Goal: Navigation & Orientation: Find specific page/section

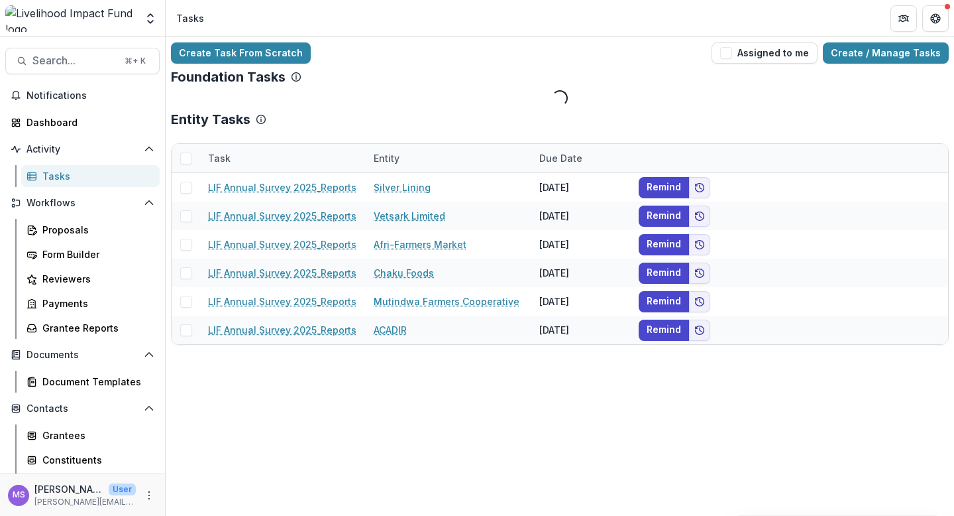
click at [427, 158] on div "Entity" at bounding box center [449, 158] width 166 height 28
click at [467, 93] on div "Foundation Tasks Loading..." at bounding box center [560, 87] width 778 height 37
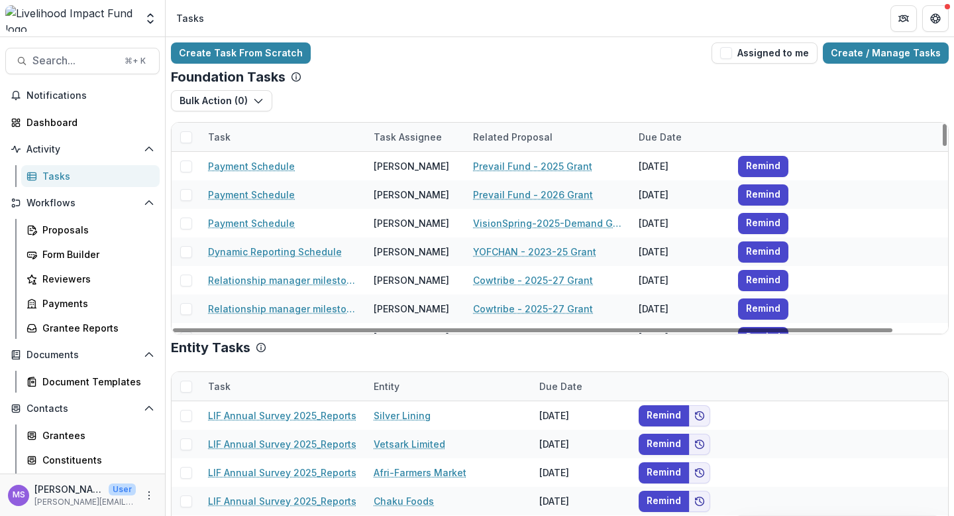
click at [393, 130] on div "Task Assignee" at bounding box center [408, 137] width 84 height 14
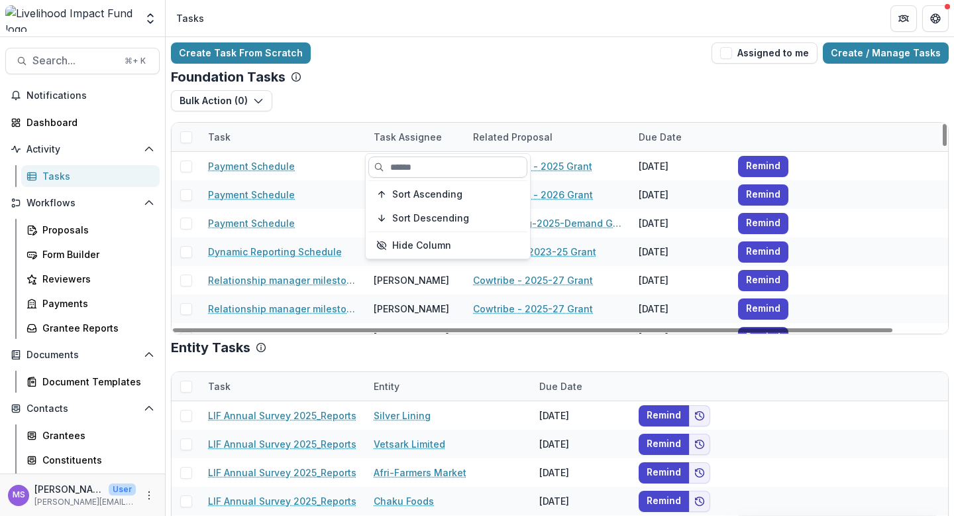
click at [406, 167] on input at bounding box center [447, 166] width 159 height 21
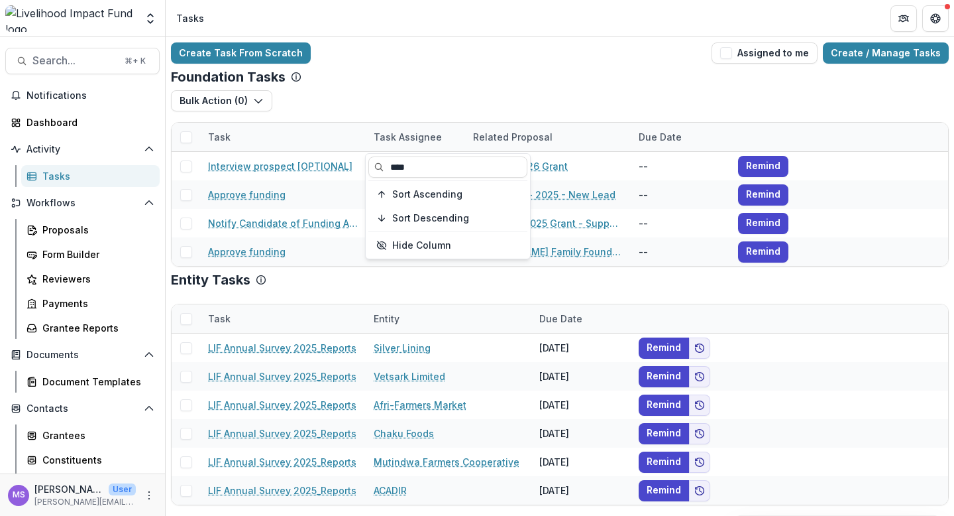
type input "****"
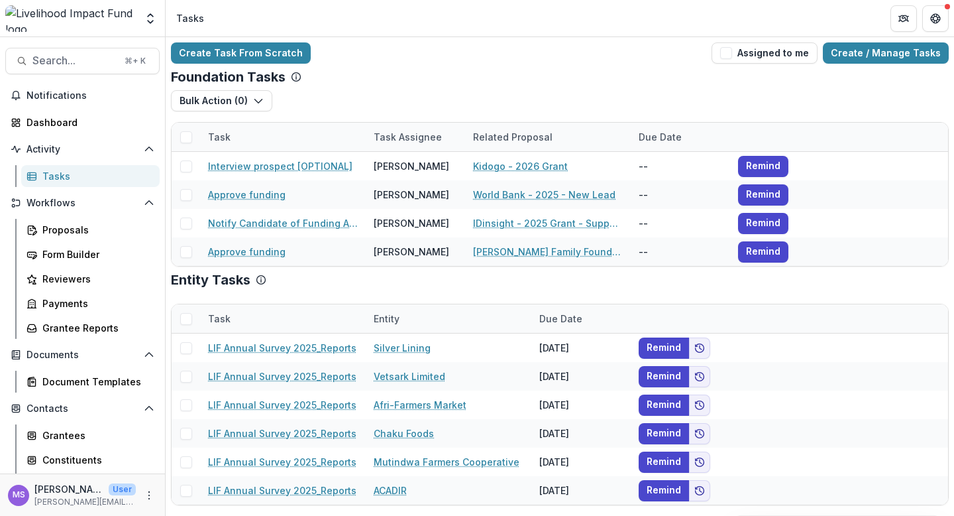
click at [450, 108] on div "Bulk Action ( 0 ) Payment Schedule Tasks Grant Upload Tasks" at bounding box center [560, 106] width 778 height 32
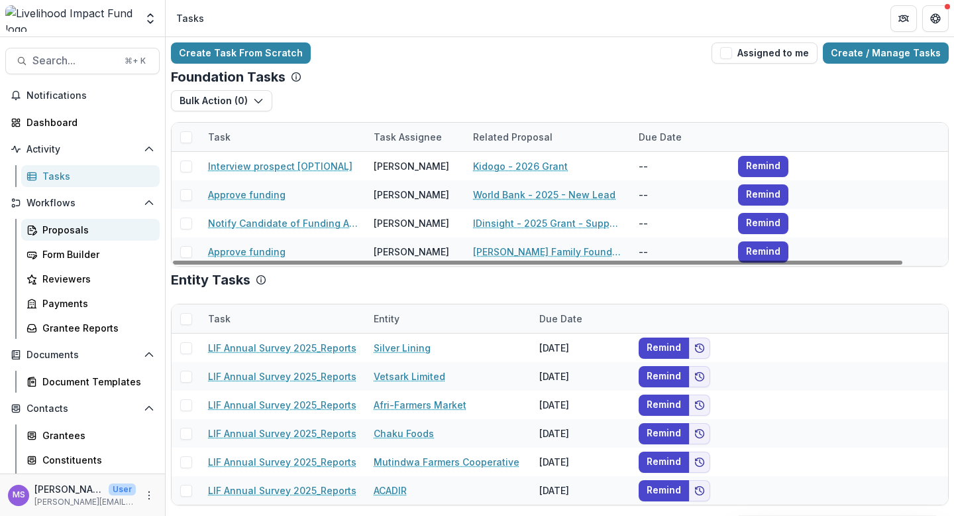
click at [55, 232] on div "Proposals" at bounding box center [95, 230] width 107 height 14
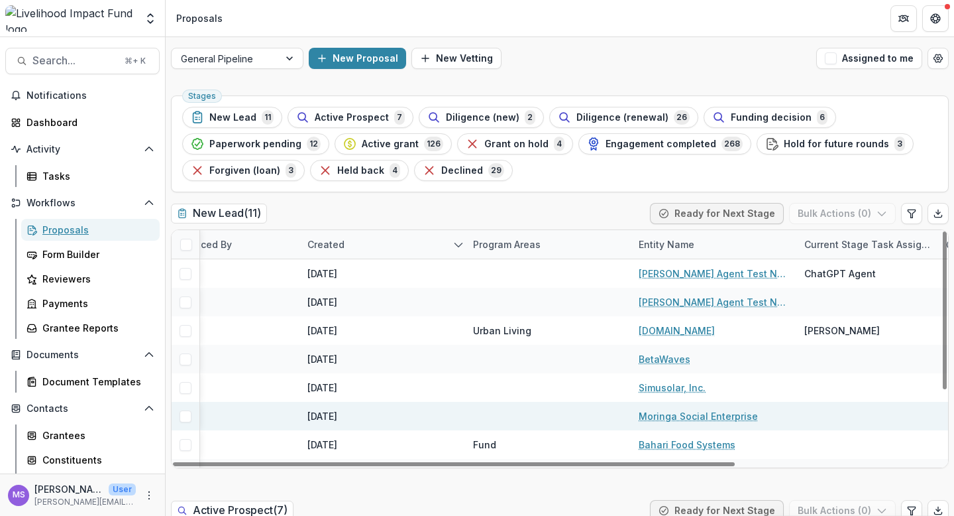
scroll to position [0, 283]
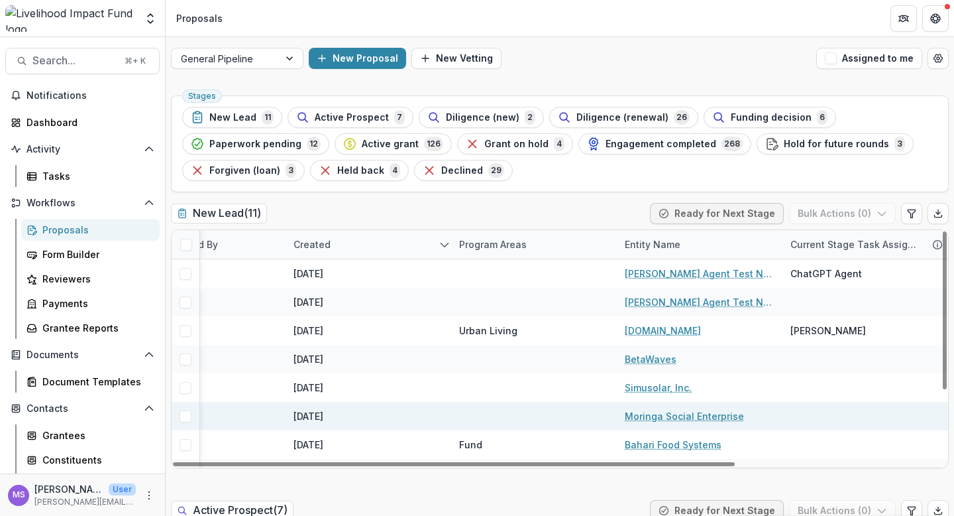
click at [676, 412] on link "Moringa Social Enterprise" at bounding box center [684, 416] width 119 height 14
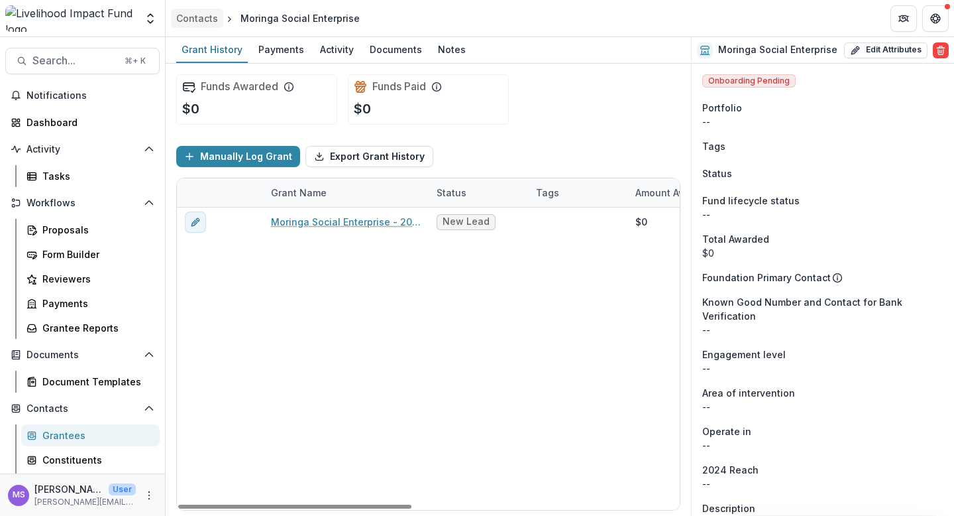
click at [206, 21] on div "Contacts" at bounding box center [197, 18] width 42 height 14
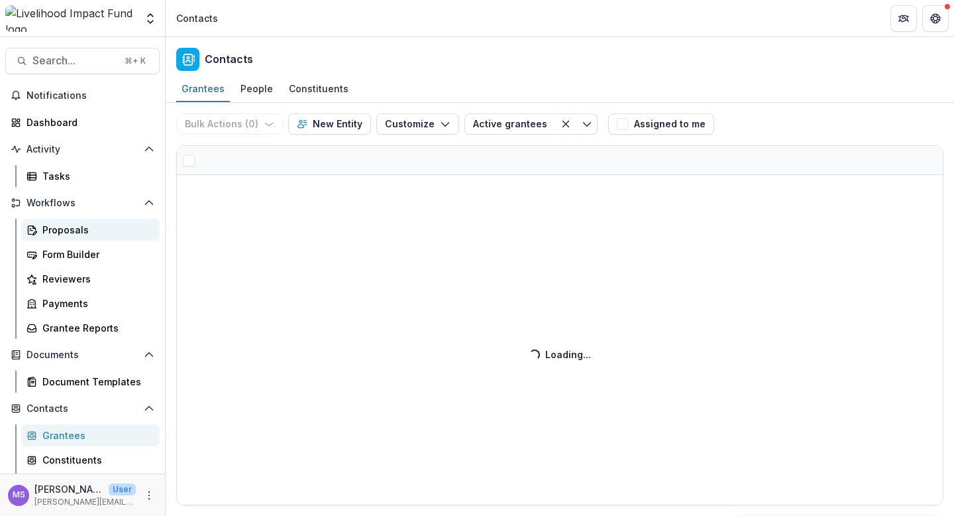
click at [70, 221] on link "Proposals" at bounding box center [90, 230] width 139 height 22
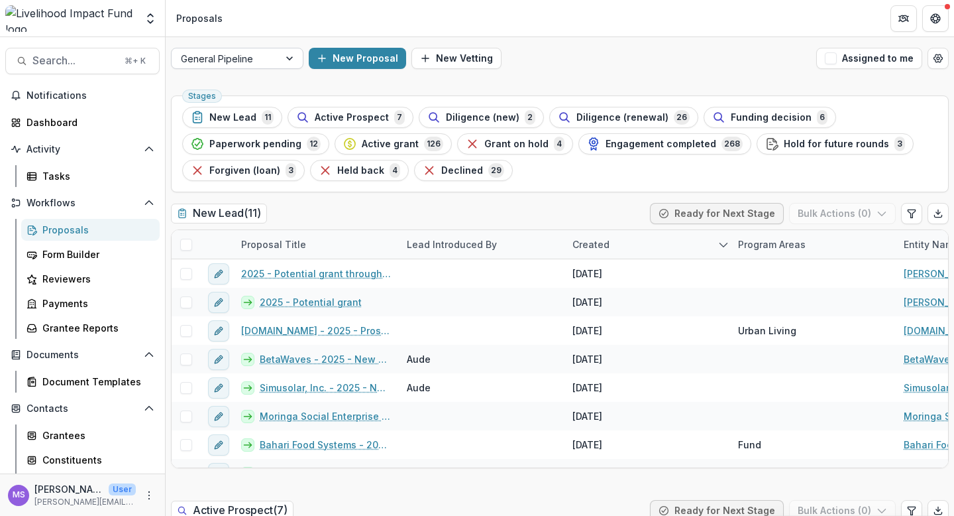
click at [289, 56] on div at bounding box center [291, 58] width 24 height 20
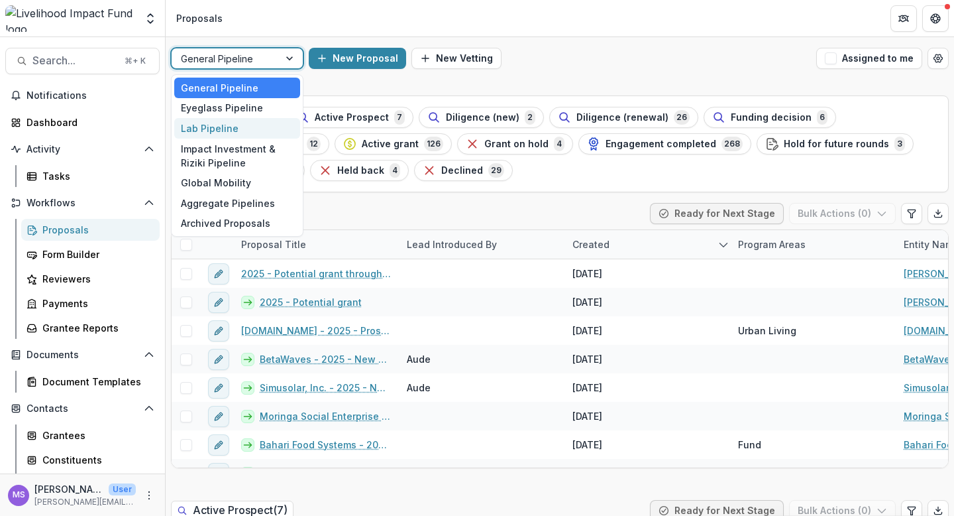
click at [247, 121] on div "Lab Pipeline" at bounding box center [237, 128] width 126 height 21
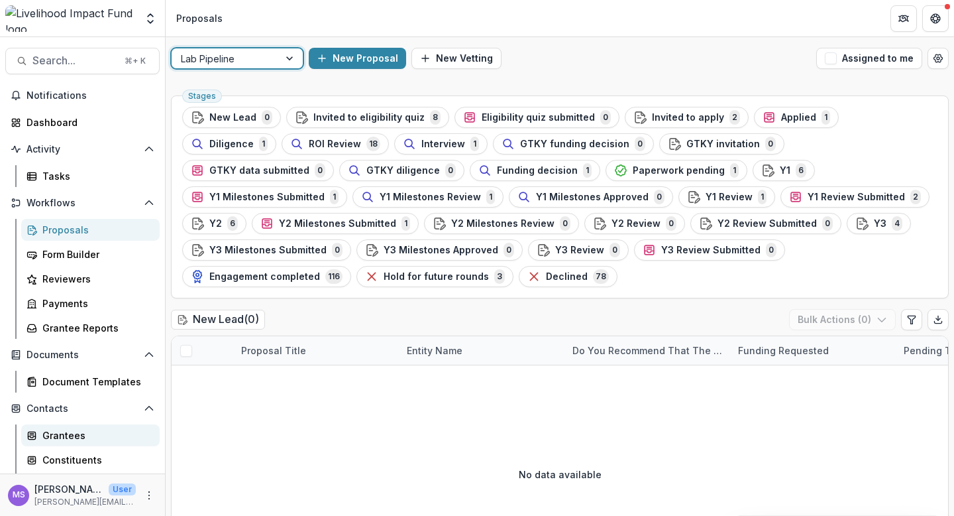
click at [66, 435] on div "Grantees" at bounding box center [95, 435] width 107 height 14
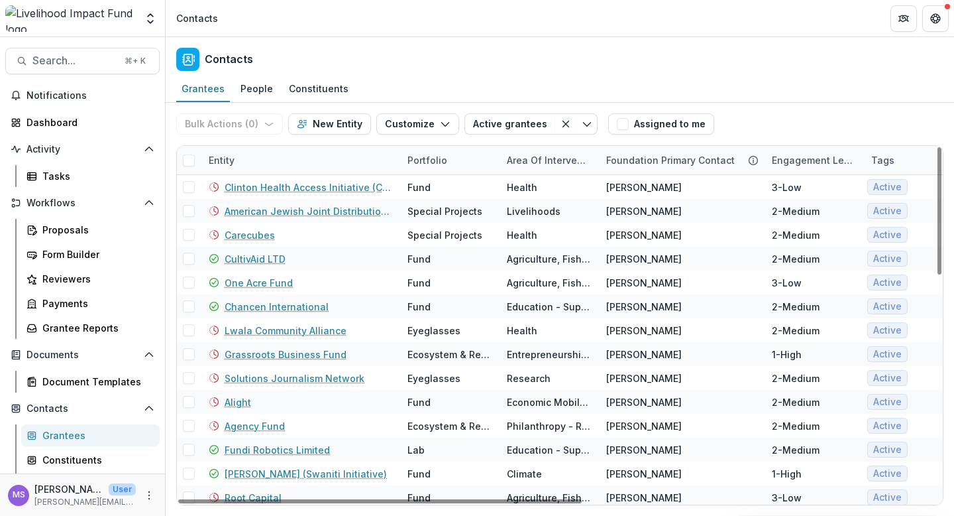
click at [298, 155] on div "Entity" at bounding box center [300, 160] width 199 height 28
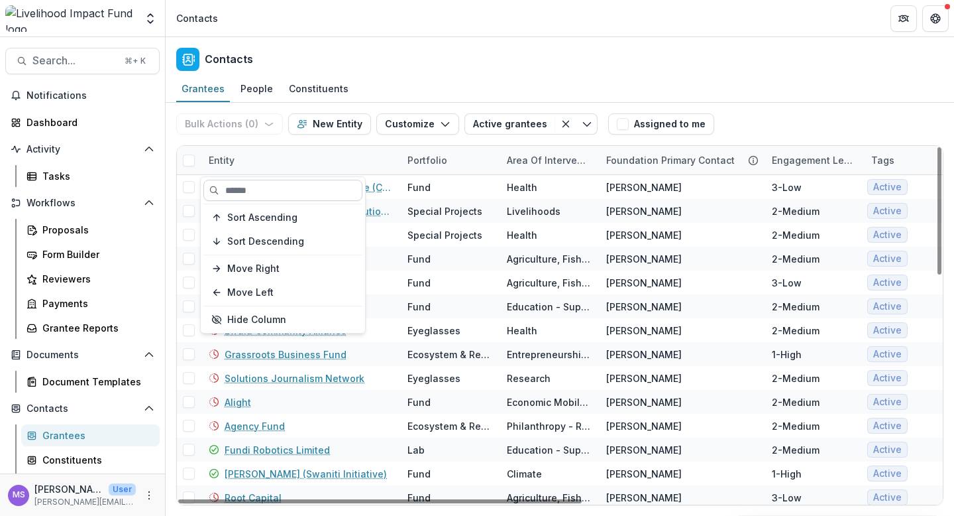
click at [284, 187] on input at bounding box center [282, 190] width 159 height 21
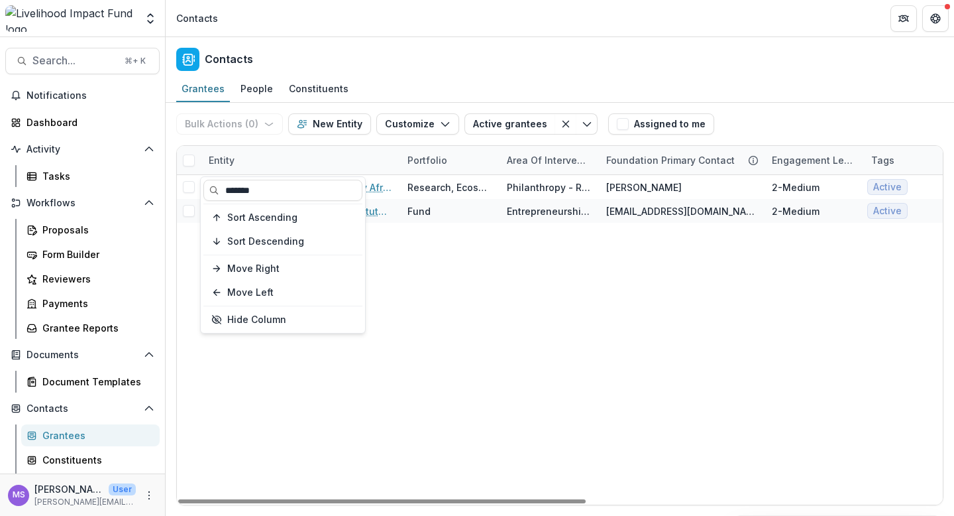
type input "*******"
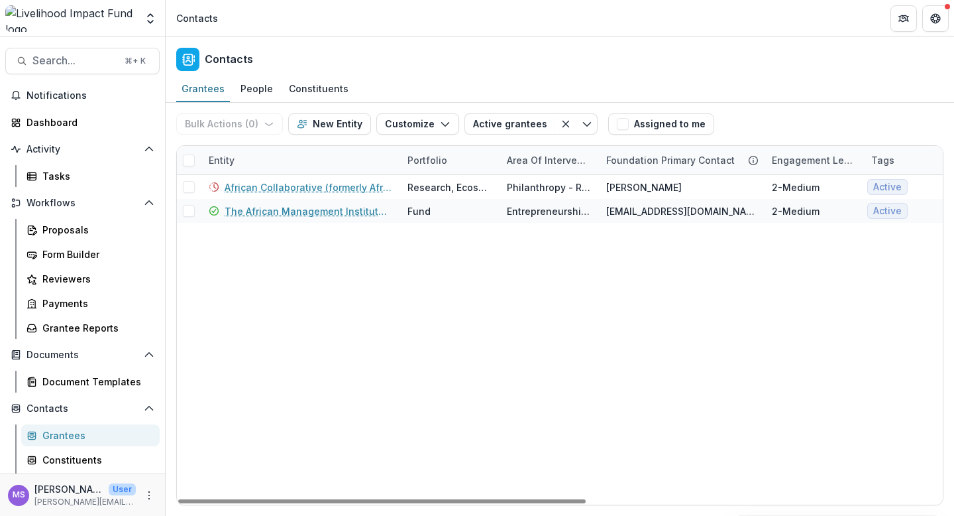
click at [441, 301] on div "African Collaborative (formerly African Visionary Fund) Research, Ecosystem & R…" at bounding box center [895, 339] width 1436 height 329
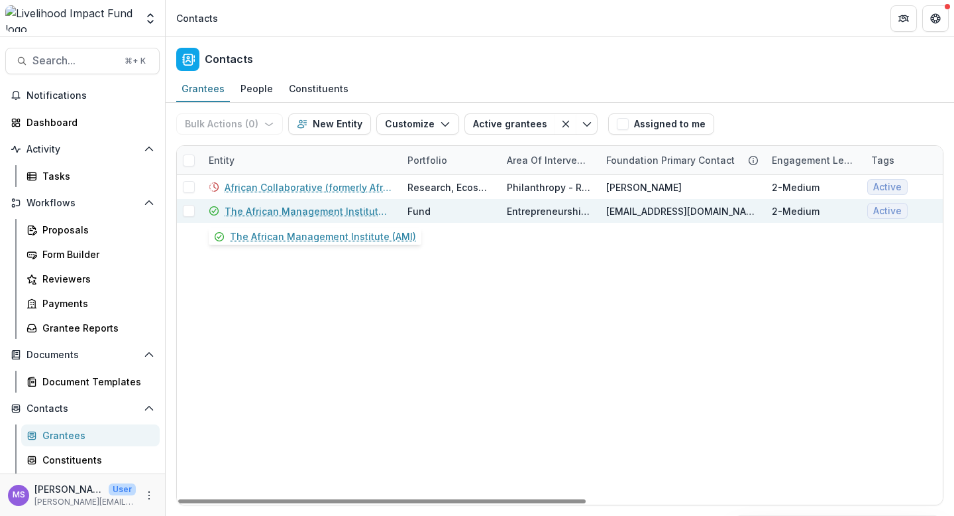
click at [322, 213] on link "The African Management Institute (AMI)" at bounding box center [308, 211] width 167 height 14
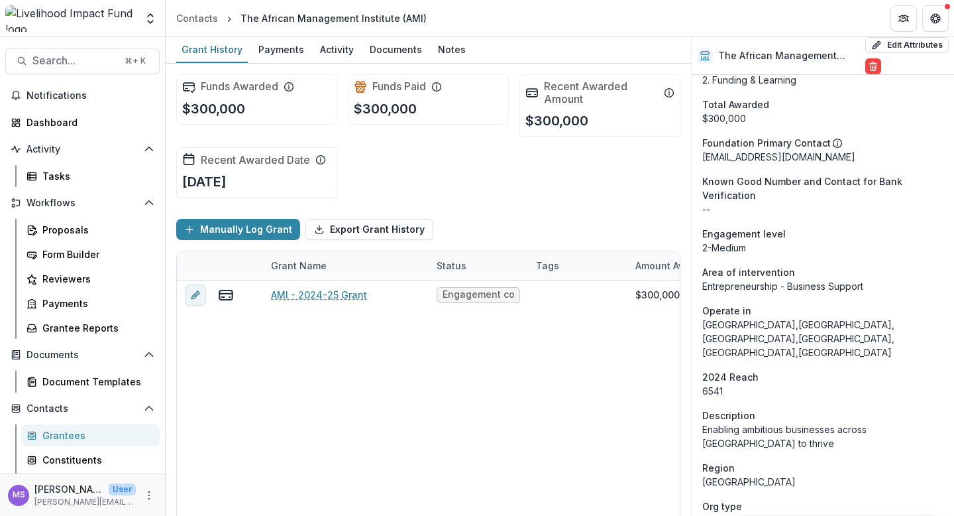
scroll to position [201, 0]
